Goal: Task Accomplishment & Management: Use online tool/utility

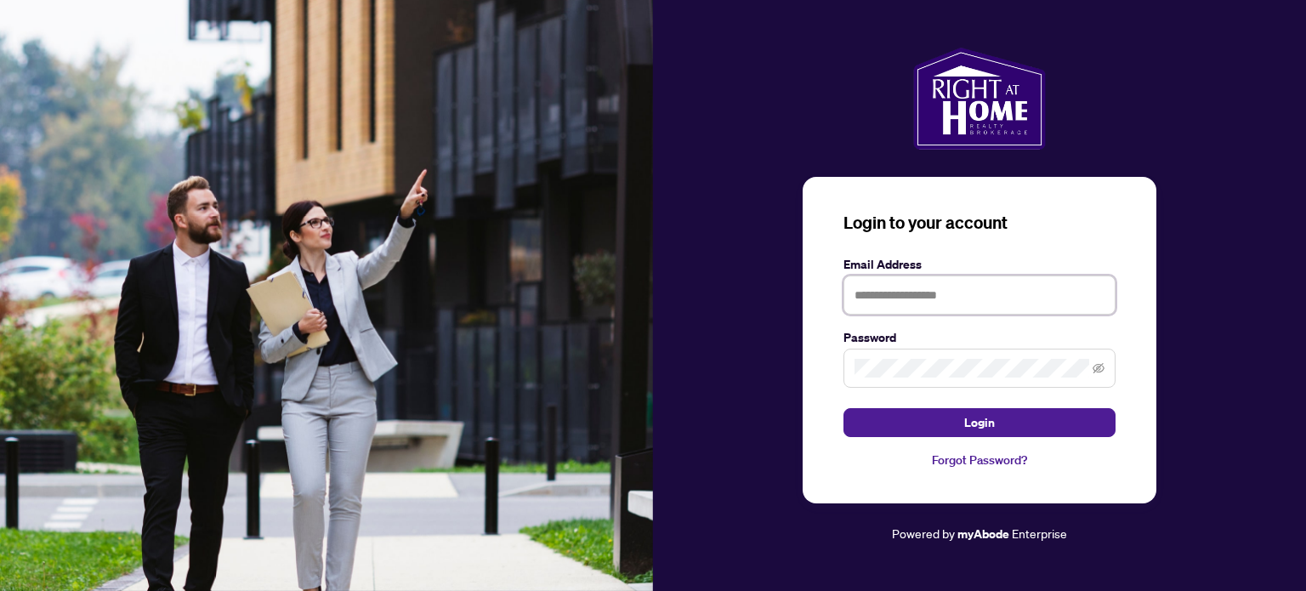
click at [945, 285] on input "text" at bounding box center [980, 295] width 272 height 39
click at [844, 408] on button "Login" at bounding box center [980, 422] width 272 height 29
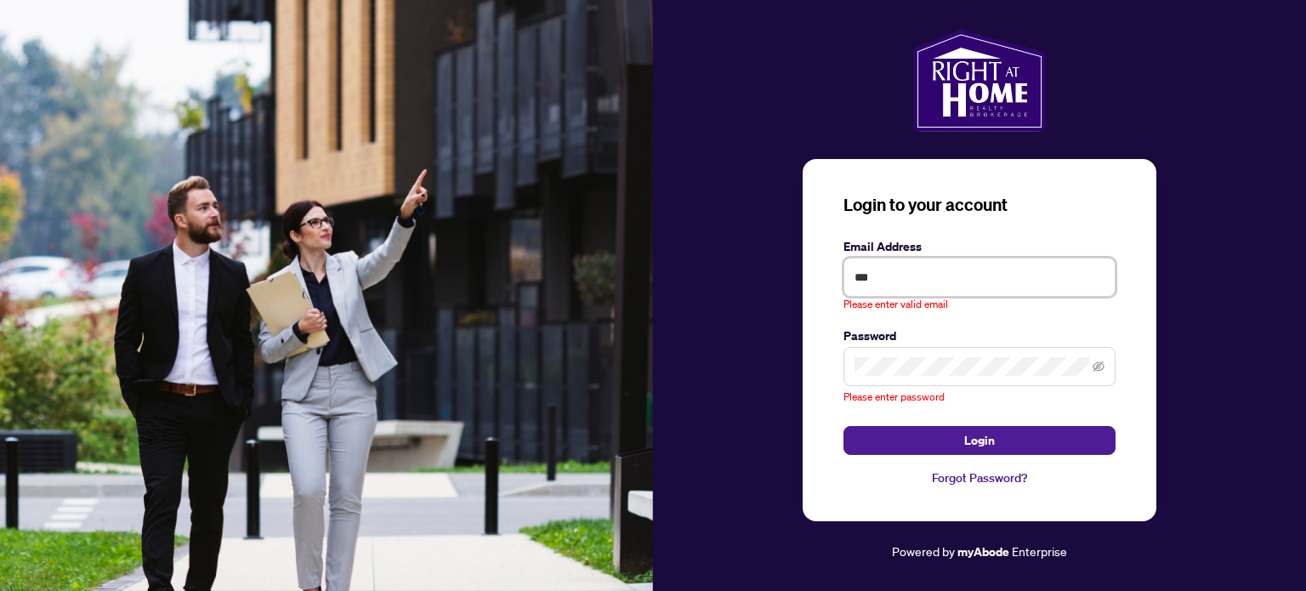
type input "**********"
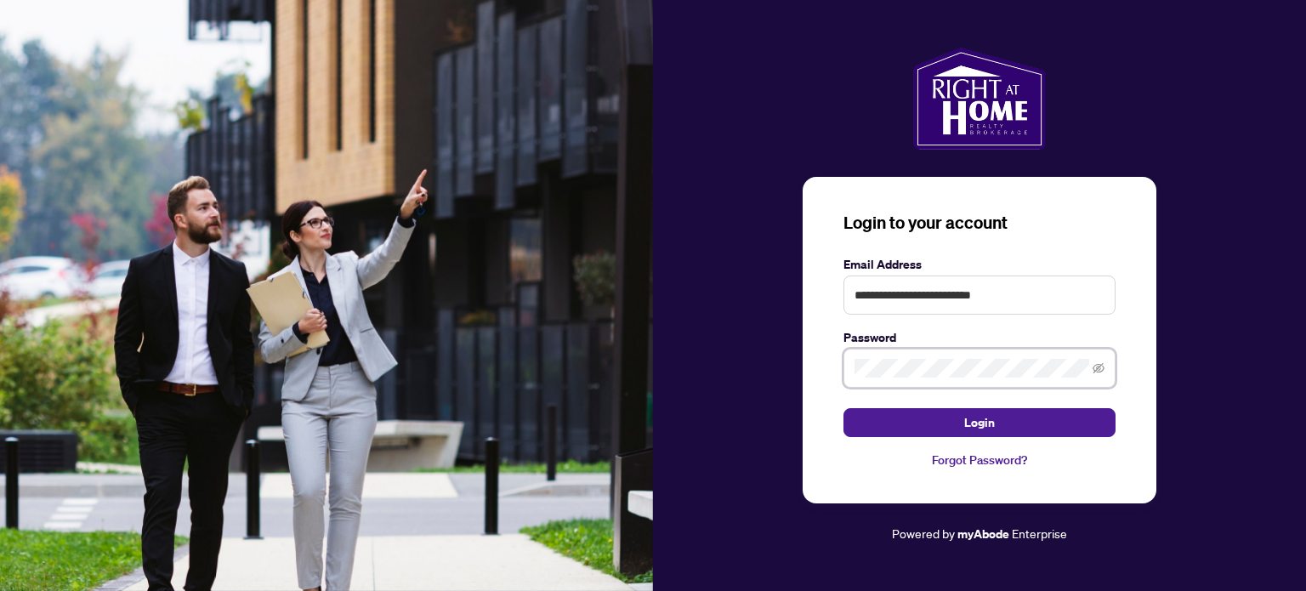
click at [844, 408] on button "Login" at bounding box center [980, 422] width 272 height 29
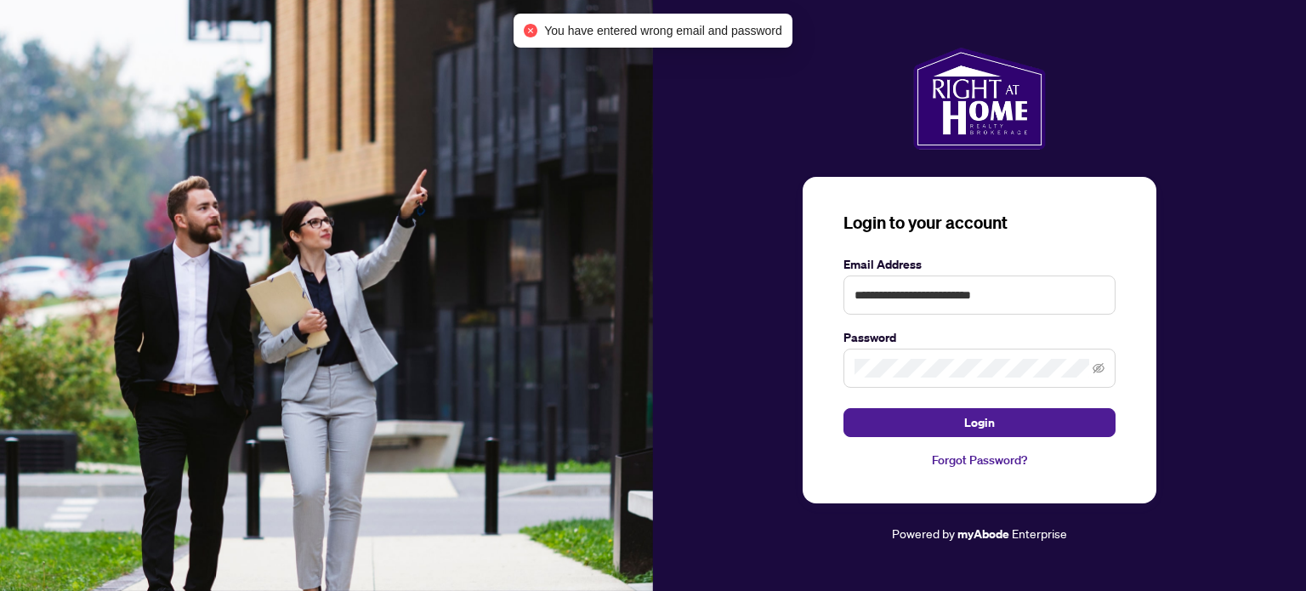
click at [1106, 373] on span at bounding box center [980, 368] width 272 height 39
click at [1098, 368] on icon "eye-invisible" at bounding box center [1099, 368] width 12 height 10
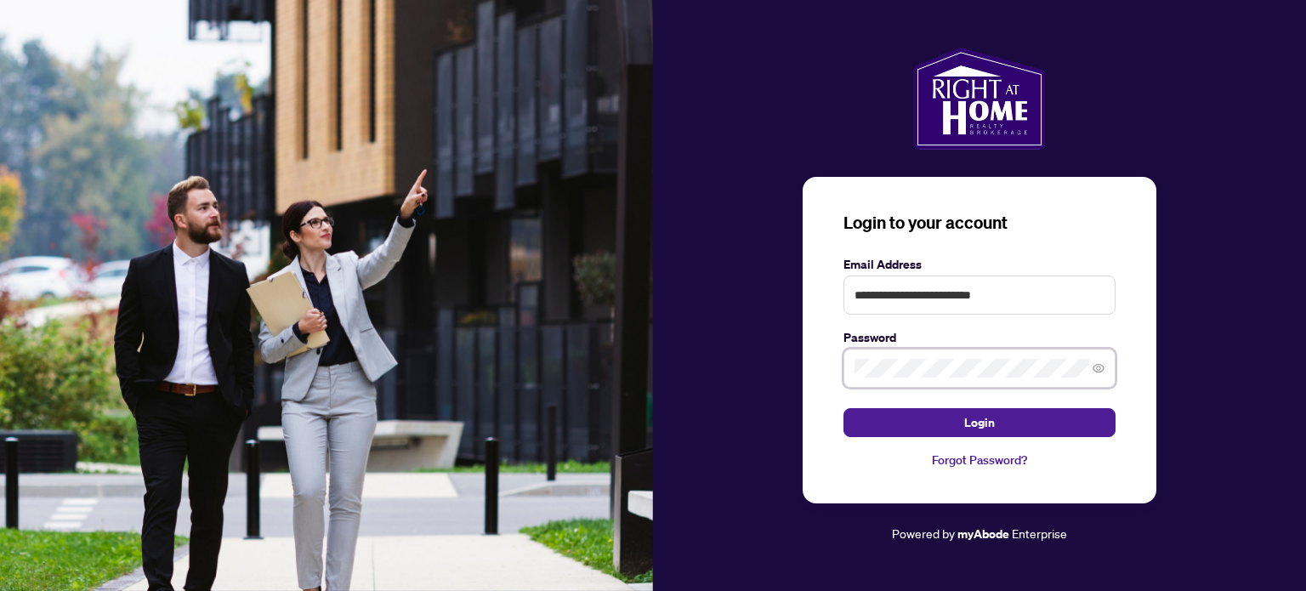
click at [844, 408] on button "Login" at bounding box center [980, 422] width 272 height 29
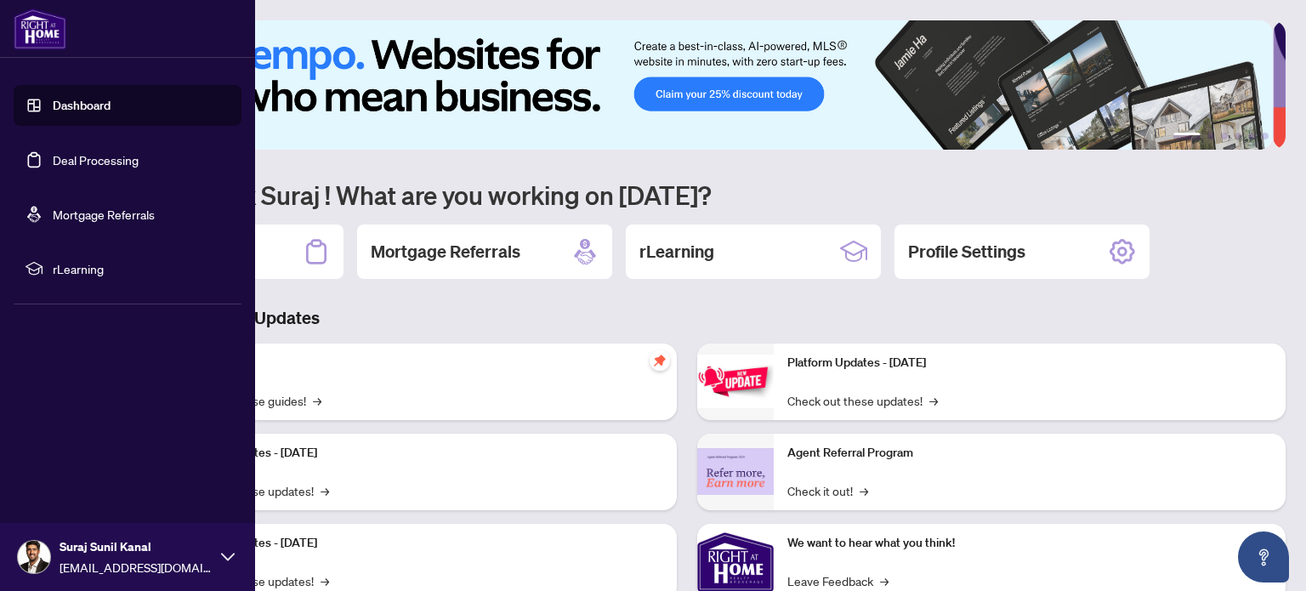
click at [105, 159] on link "Deal Processing" at bounding box center [96, 159] width 86 height 15
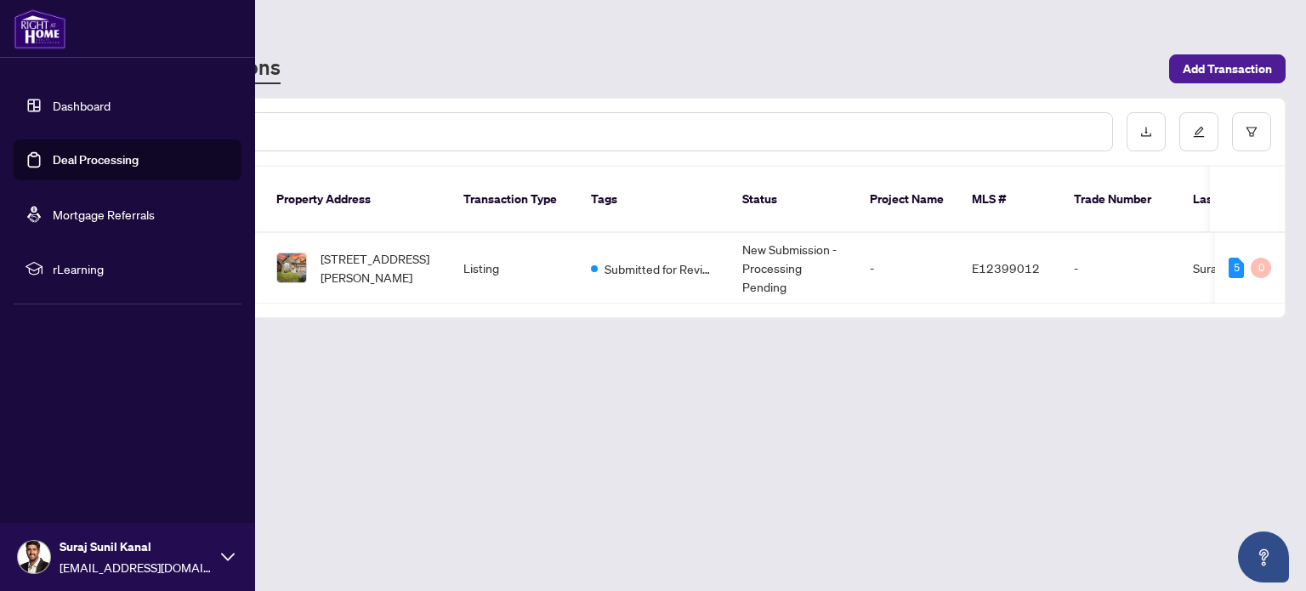
click at [105, 101] on link "Dashboard" at bounding box center [82, 105] width 58 height 15
